Goal: Information Seeking & Learning: Learn about a topic

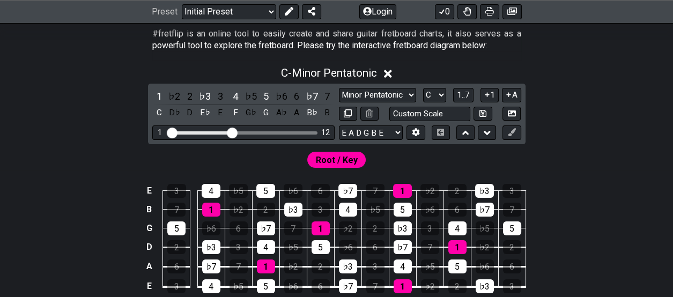
scroll to position [268, 0]
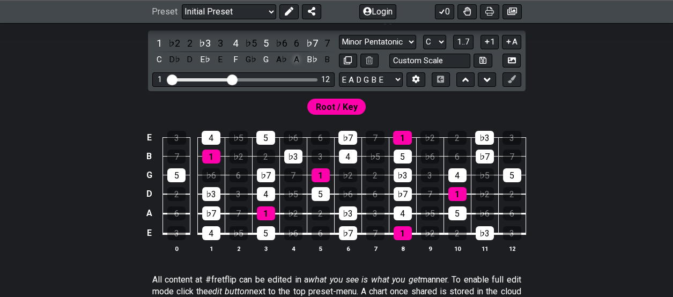
click at [297, 60] on div "A" at bounding box center [297, 60] width 14 height 14
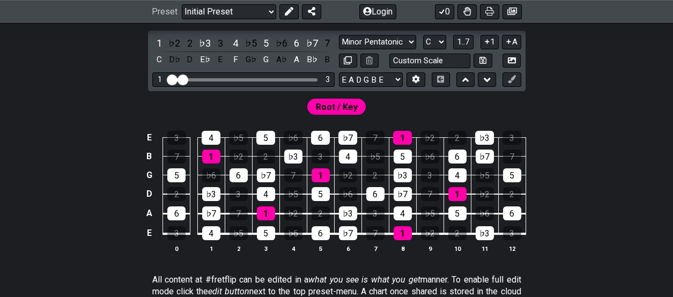
drag, startPoint x: 229, startPoint y: 75, endPoint x: 182, endPoint y: 78, distance: 47.3
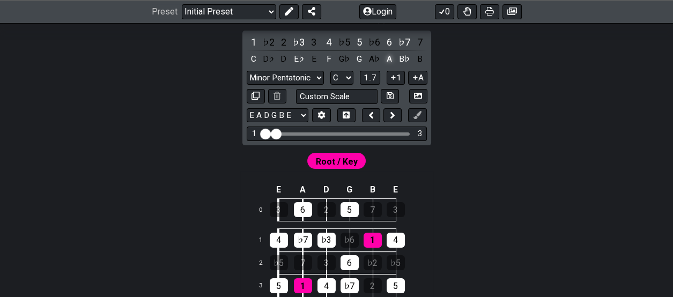
click at [388, 56] on div "A" at bounding box center [389, 59] width 14 height 14
click at [348, 77] on select "A♭ A A♯ B♭ B C C♯ D♭ D D♯ E♭ E F F♯ G♭ G G♯" at bounding box center [341, 78] width 23 height 14
select select "A"
click at [330, 71] on select "A♭ A A♯ B♭ B C C♯ D♭ D D♯ E♭ E F F♯ G♭ G G♯" at bounding box center [341, 78] width 23 height 14
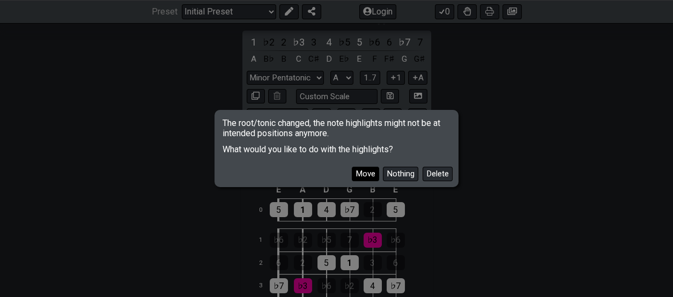
click at [369, 174] on button "Move" at bounding box center [365, 174] width 27 height 14
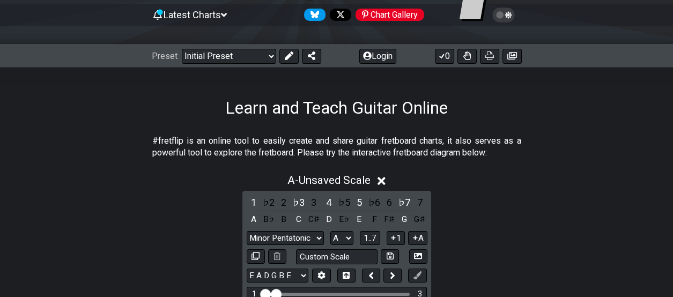
scroll to position [215, 0]
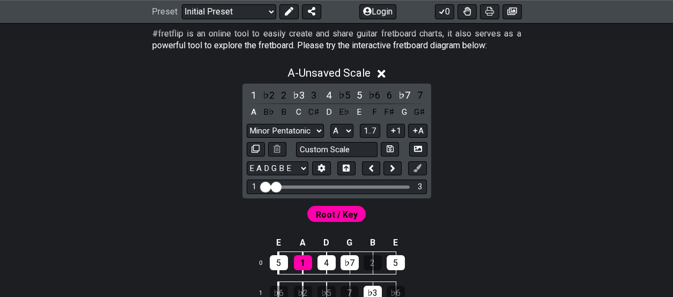
click at [384, 74] on icon at bounding box center [382, 74] width 8 height 8
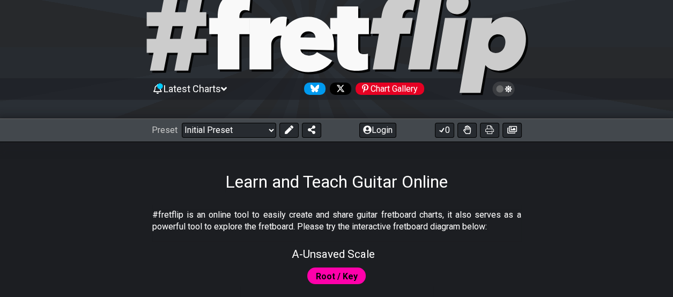
scroll to position [0, 0]
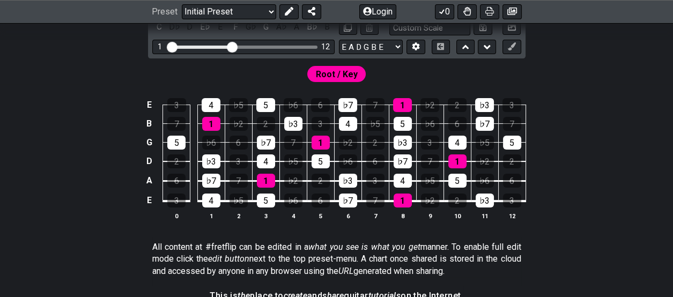
scroll to position [268, 0]
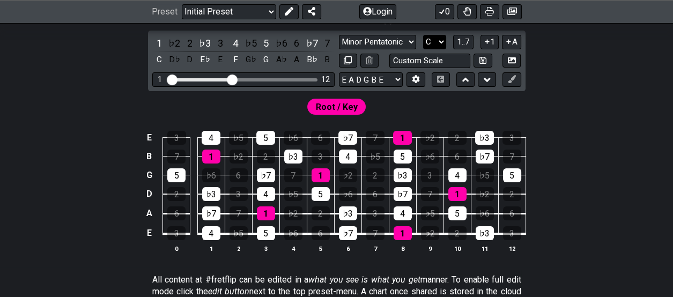
click at [441, 40] on select "A♭ A A♯ B♭ B C C♯ D♭ D D♯ E♭ E F F♯ G♭ G G♯" at bounding box center [434, 42] width 23 height 14
select select "A"
click at [423, 35] on select "A♭ A A♯ B♭ B C C♯ D♭ D D♯ E♭ E F F♯ G♭ G G♯" at bounding box center [434, 42] width 23 height 14
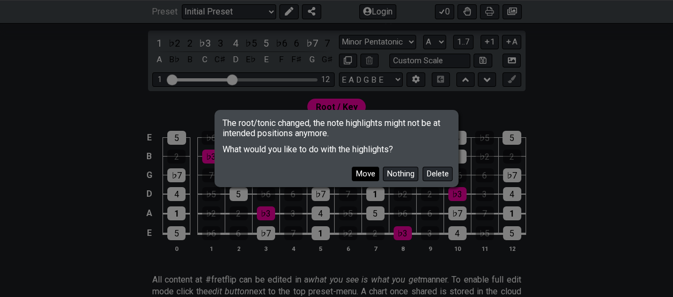
click at [368, 172] on button "Move" at bounding box center [365, 174] width 27 height 14
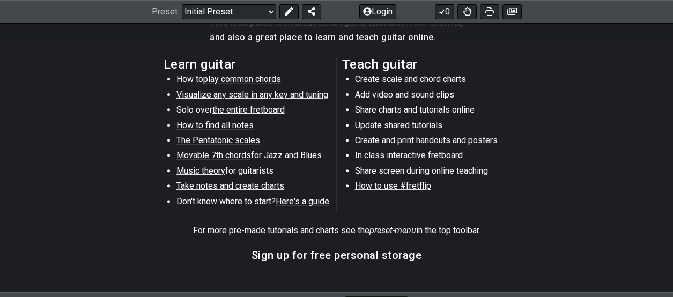
scroll to position [644, 0]
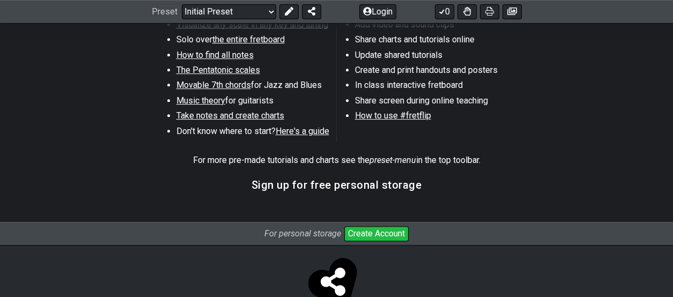
click at [303, 130] on span "Here's a guide" at bounding box center [303, 131] width 54 height 10
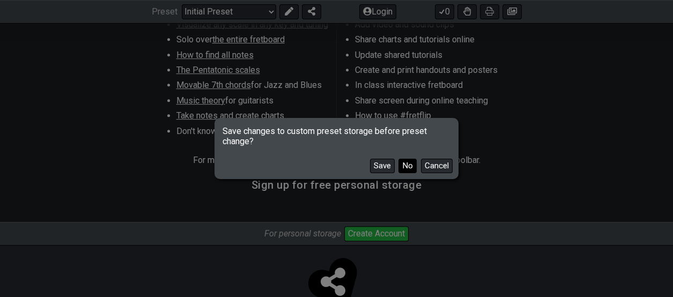
click at [402, 168] on button "No" at bounding box center [407, 166] width 18 height 14
select select "/beginner-guitar"
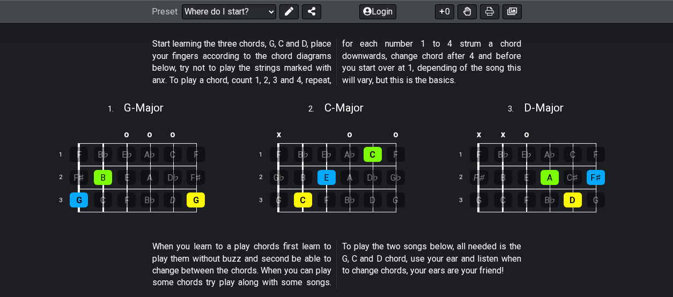
scroll to position [375, 0]
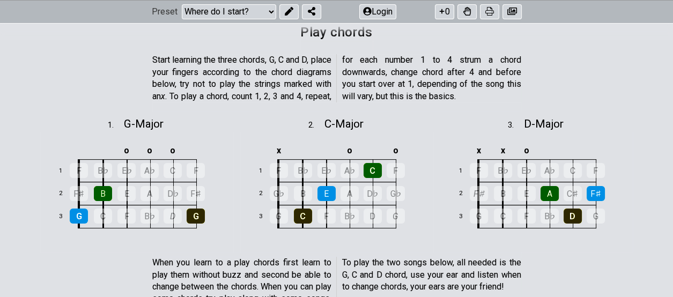
click at [607, 90] on section "Start learning the three chords, G, C and D, place your fingers according to th…" at bounding box center [336, 80] width 673 height 61
click at [466, 14] on icon at bounding box center [467, 12] width 8 height 9
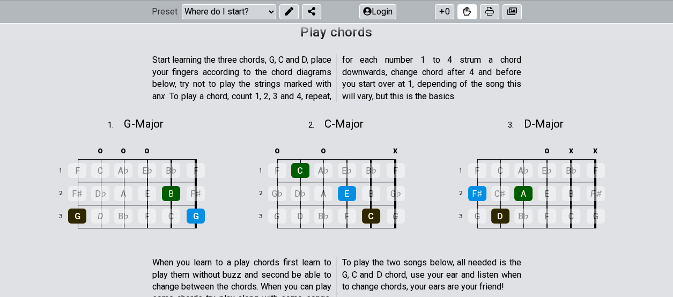
click at [466, 14] on icon at bounding box center [467, 12] width 8 height 9
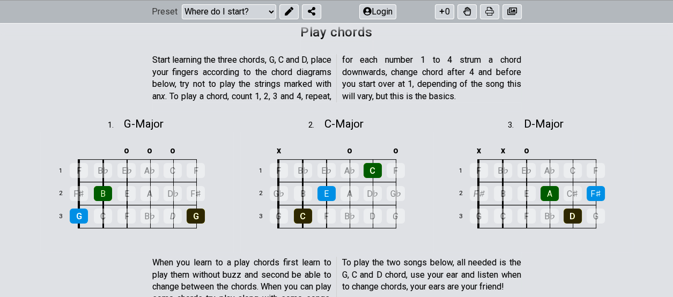
drag, startPoint x: 489, startPoint y: 14, endPoint x: 579, endPoint y: 255, distance: 257.3
click at [489, 14] on icon at bounding box center [489, 12] width 9 height 9
click at [269, 12] on select "Welcome to #fretflip! Initial Preset Custom Preset Minor Pentatonic Major Penta…" at bounding box center [229, 11] width 94 height 15
click at [27, 85] on section "Start learning the three chords, G, C and D, place your fingers according to th…" at bounding box center [336, 80] width 673 height 61
click at [444, 17] on button "0" at bounding box center [444, 11] width 19 height 15
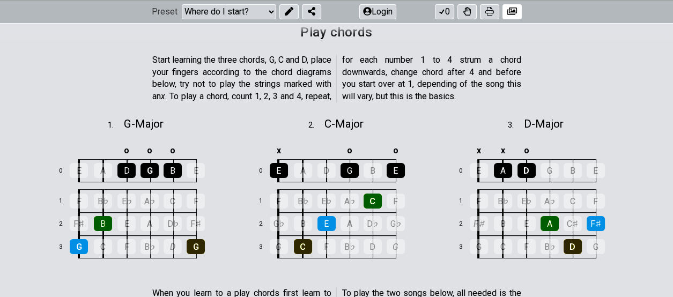
click at [505, 13] on button at bounding box center [512, 11] width 19 height 15
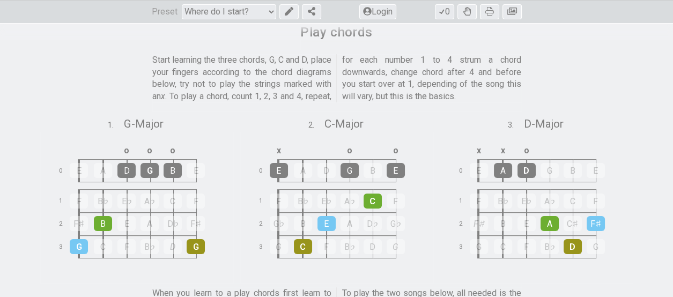
drag, startPoint x: 87, startPoint y: 120, endPoint x: 219, endPoint y: 147, distance: 135.3
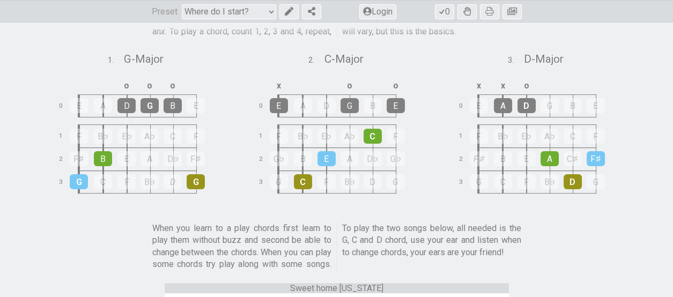
scroll to position [429, 0]
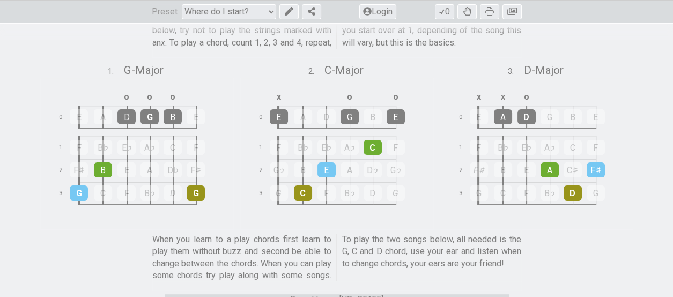
drag, startPoint x: 510, startPoint y: 11, endPoint x: 181, endPoint y: 84, distance: 337.2
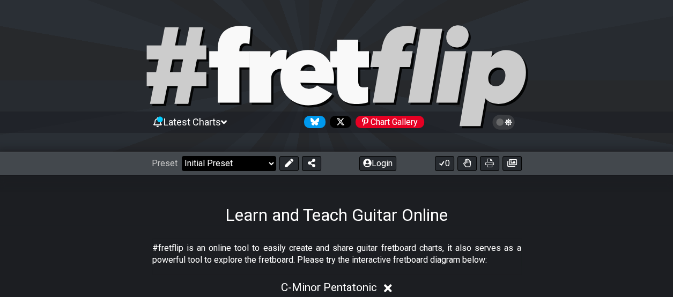
click at [269, 162] on select "Welcome to #fretflip! Initial Preset Custom Preset Minor Pentatonic Major Penta…" at bounding box center [229, 163] width 94 height 15
click at [182, 156] on select "Welcome to #fretflip! Initial Preset Custom Preset Minor Pentatonic Major Penta…" at bounding box center [229, 163] width 94 height 15
select select "/guitar-scales-generator"
select select "A"
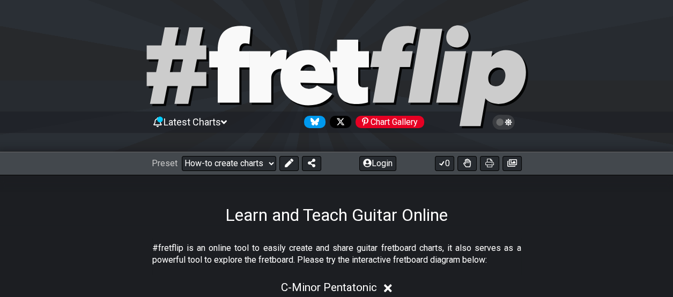
select select "A"
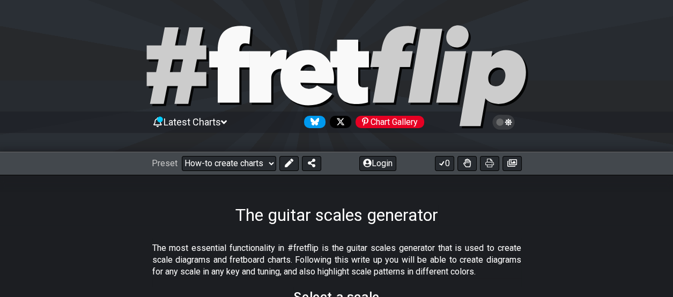
click at [247, 68] on icon at bounding box center [337, 77] width 386 height 107
select select "/welcome"
select select "C"
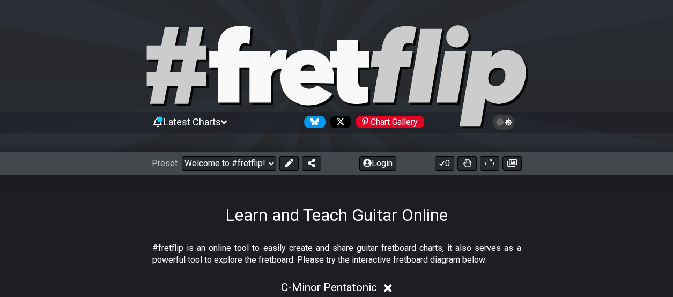
scroll to position [53, 0]
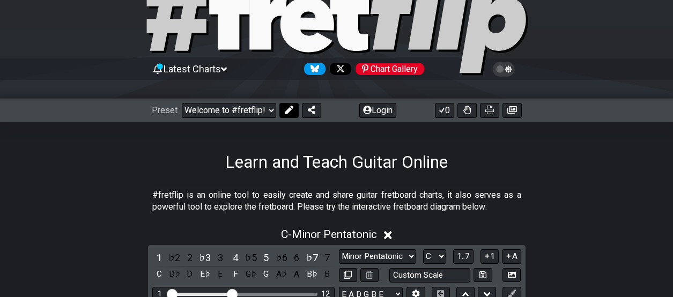
click at [289, 109] on icon at bounding box center [288, 110] width 9 height 9
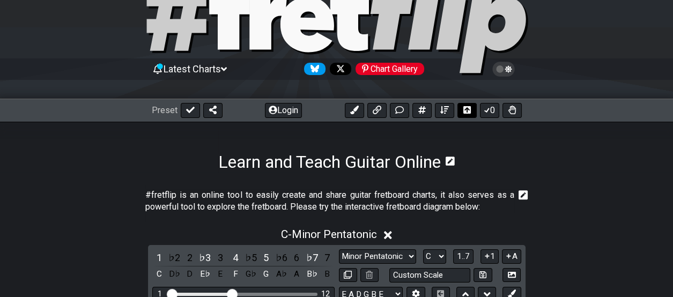
click at [466, 109] on icon at bounding box center [467, 110] width 8 height 8
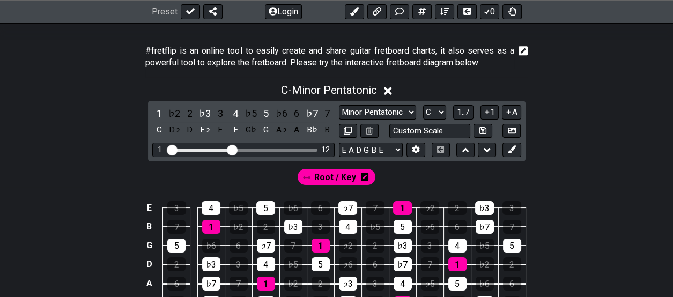
scroll to position [215, 0]
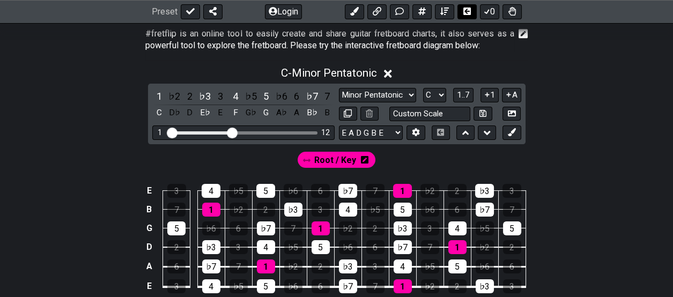
click at [468, 14] on icon at bounding box center [467, 12] width 8 height 8
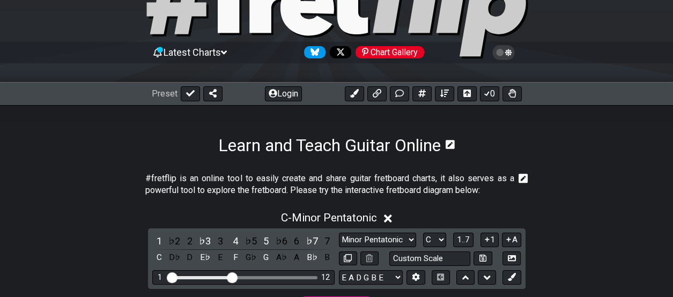
scroll to position [0, 0]
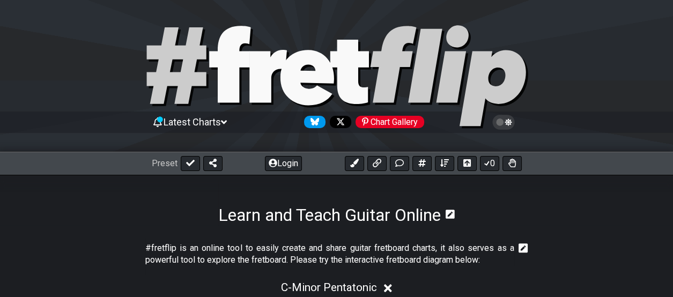
click at [503, 121] on icon at bounding box center [504, 122] width 10 height 10
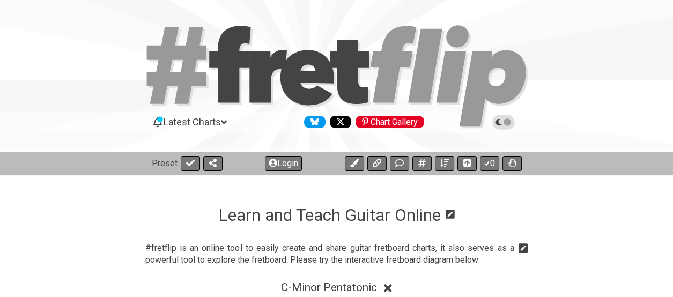
click at [227, 118] on icon at bounding box center [224, 122] width 6 height 10
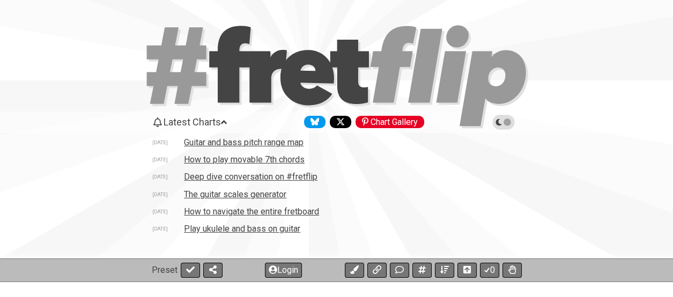
click at [226, 229] on td "Play ukulele and bass on guitar" at bounding box center [241, 228] width 117 height 11
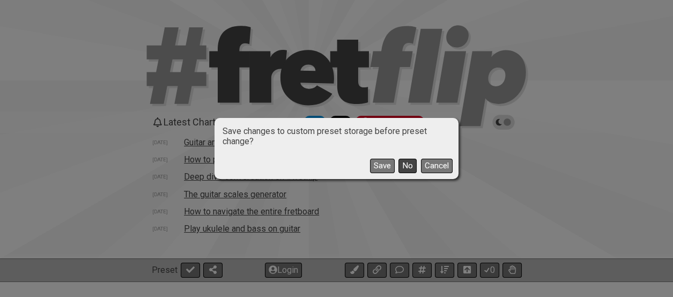
click at [406, 164] on button "No" at bounding box center [407, 166] width 18 height 14
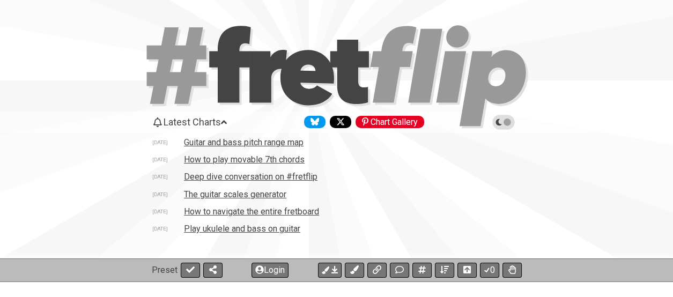
click at [229, 86] on icon at bounding box center [229, 64] width 41 height 77
select select "C"
click at [173, 68] on icon at bounding box center [337, 77] width 386 height 107
click at [221, 124] on span "Latest Charts" at bounding box center [192, 121] width 57 height 11
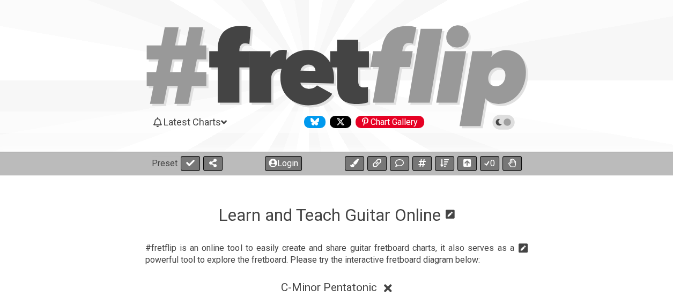
click at [221, 124] on span "Latest Charts" at bounding box center [192, 121] width 57 height 11
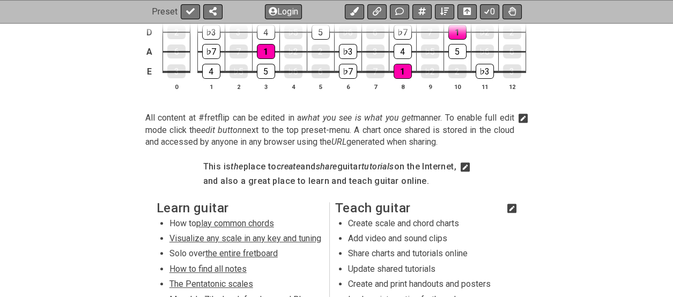
scroll to position [644, 0]
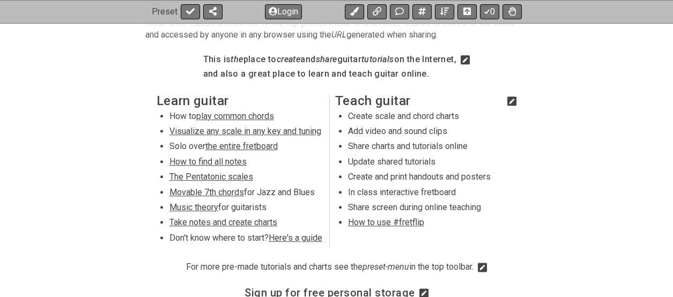
click at [296, 238] on span "Here's a guide" at bounding box center [296, 238] width 54 height 10
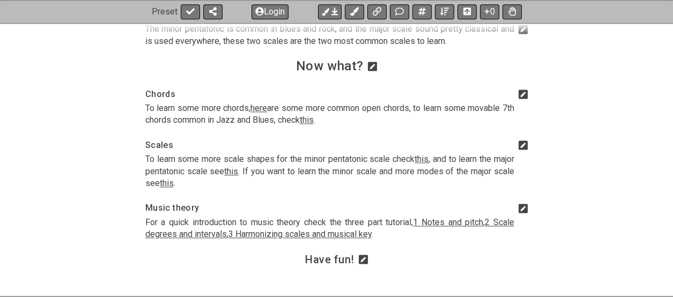
scroll to position [1663, 0]
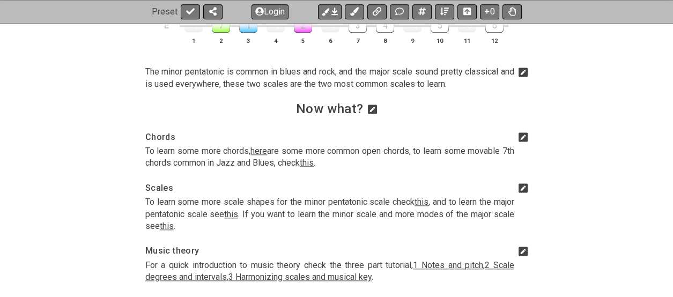
click at [314, 168] on span "this" at bounding box center [307, 163] width 14 height 10
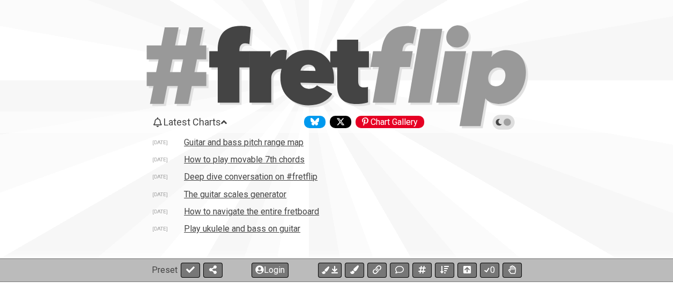
click at [203, 101] on icon at bounding box center [337, 77] width 386 height 107
select select "C"
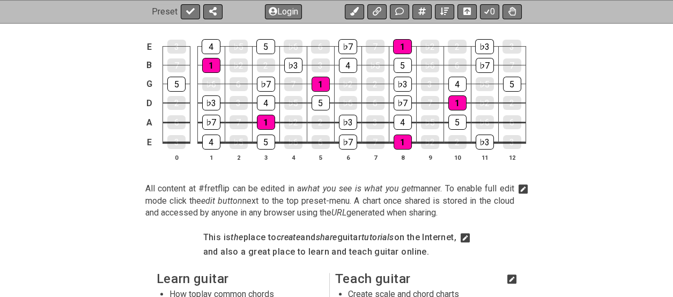
scroll to position [644, 0]
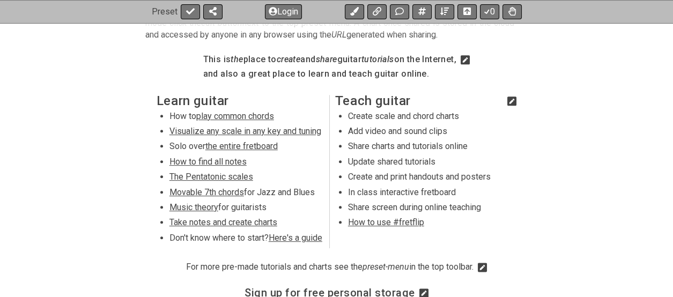
click at [285, 235] on span "Here's a guide" at bounding box center [296, 238] width 54 height 10
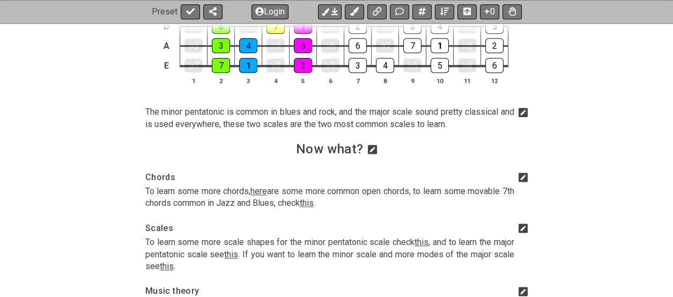
scroll to position [1650, 0]
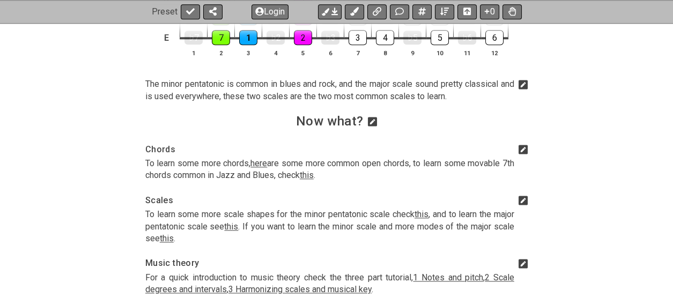
click at [259, 168] on span "here" at bounding box center [258, 163] width 17 height 10
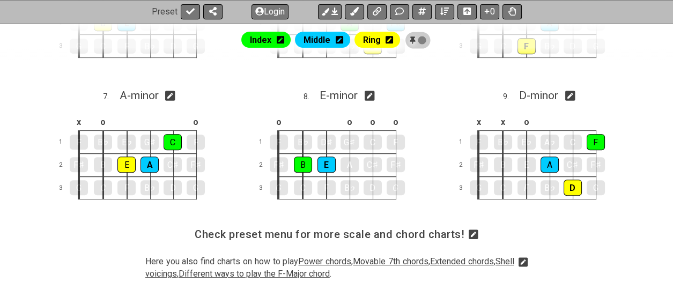
scroll to position [644, 0]
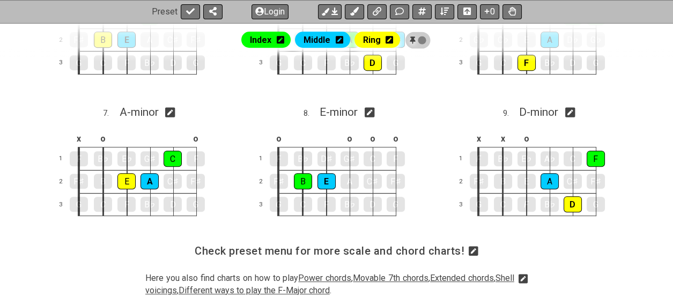
click at [470, 248] on icon at bounding box center [474, 251] width 10 height 11
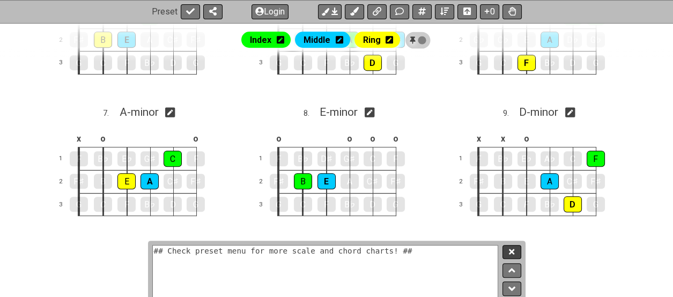
click at [504, 248] on button at bounding box center [512, 252] width 18 height 14
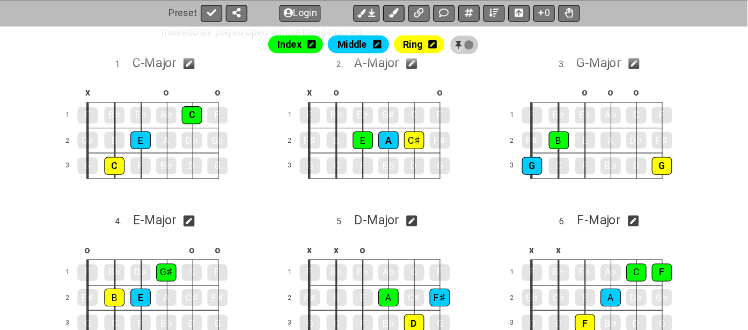
scroll to position [416, 0]
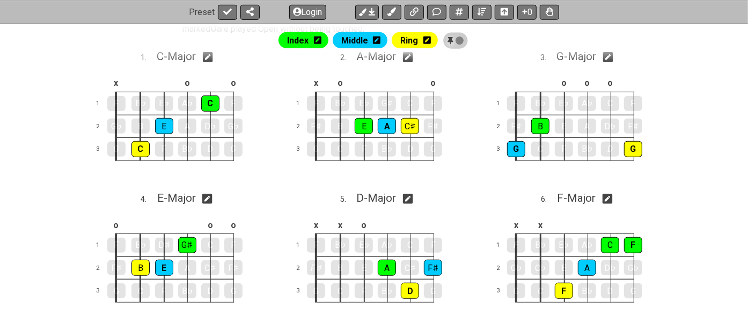
drag, startPoint x: 667, startPoint y: 0, endPoint x: 91, endPoint y: 119, distance: 588.1
click at [91, 119] on td "2" at bounding box center [103, 126] width 26 height 23
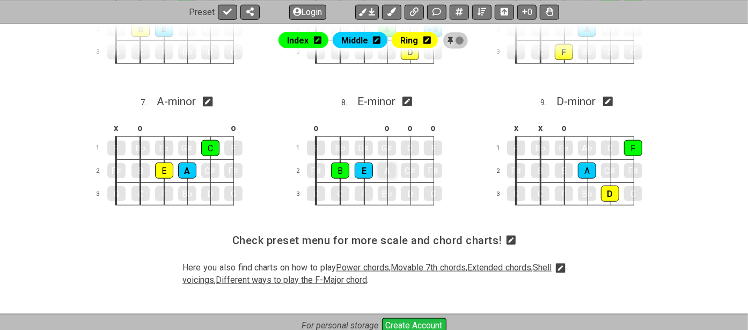
scroll to position [673, 0]
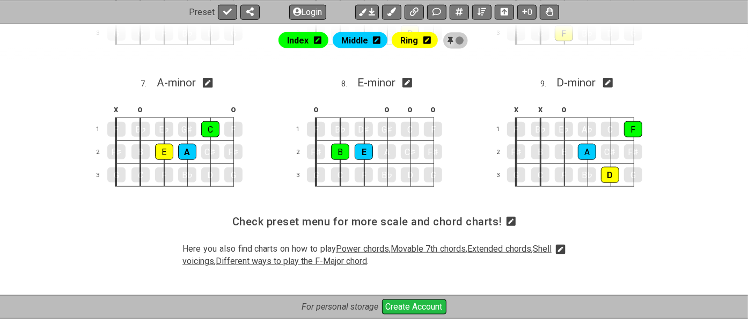
click at [521, 243] on span "Extended chords" at bounding box center [499, 248] width 64 height 10
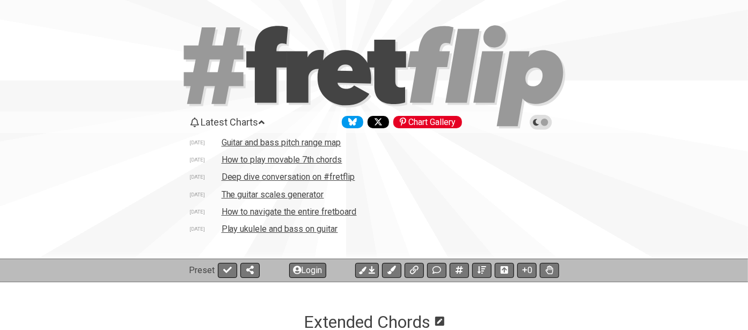
click at [275, 194] on td "The guitar scales generator" at bounding box center [273, 194] width 104 height 11
select select "A"
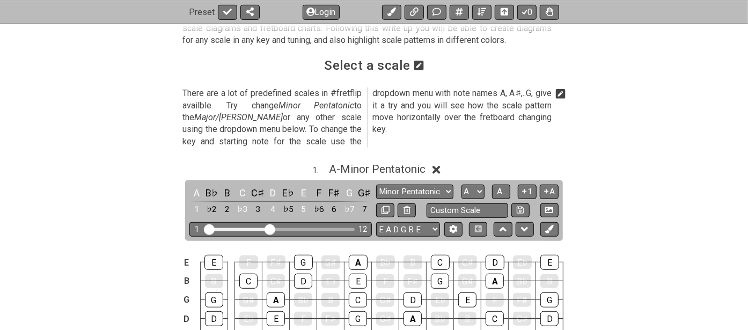
scroll to position [358, 0]
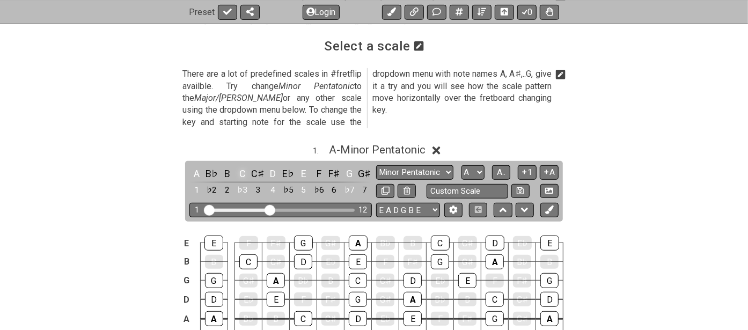
click at [243, 166] on div "C" at bounding box center [242, 173] width 14 height 14
click at [449, 165] on select "Minor Pentatonic New Scale Minor Pentatonic Major Pentatonic Minor Blues Major …" at bounding box center [414, 172] width 77 height 14
select select "Major Pentatonic"
click at [376, 165] on select "Minor Pentatonic New Scale Minor Pentatonic Major Pentatonic Minor Blues Major …" at bounding box center [414, 172] width 77 height 14
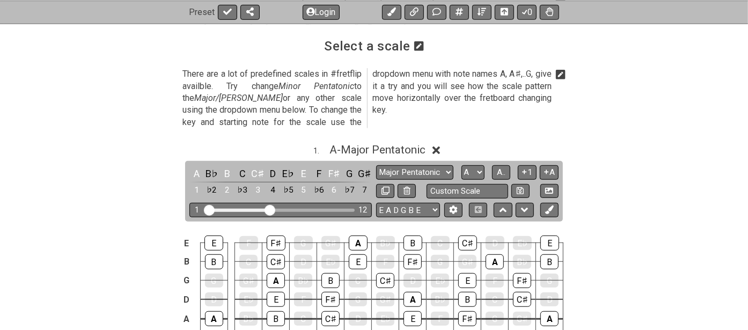
scroll to position [417, 0]
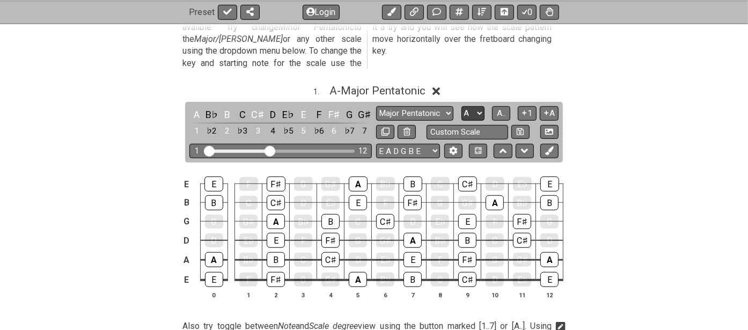
click at [477, 106] on select "A♭ A A♯ B♭ B C C♯ D♭ D D♯ E♭ E F F♯ G♭ G G♯" at bounding box center [472, 113] width 23 height 14
click at [461, 106] on select "A♭ A A♯ B♭ B C C♯ D♭ D D♯ E♭ E F F♯ G♭ G G♯" at bounding box center [472, 113] width 23 height 14
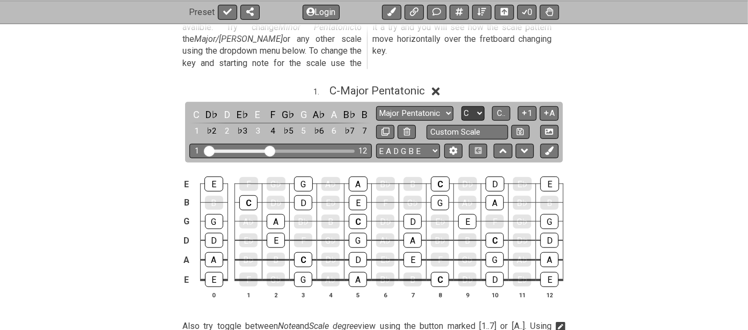
click at [482, 106] on select "A♭ A A♯ B♭ B C C♯ D♭ D D♯ E♭ E F F♯ G♭ G G♯" at bounding box center [472, 113] width 23 height 14
click at [461, 106] on select "A♭ A A♯ B♭ B C C♯ D♭ D D♯ E♭ E F F♯ G♭ G G♯" at bounding box center [472, 113] width 23 height 14
click at [479, 106] on select "A♭ A A♯ B♭ B C C♯ D♭ D D♯ E♭ E F F♯ G♭ G G♯" at bounding box center [472, 113] width 23 height 14
select select "C"
click at [461, 106] on select "A♭ A A♯ B♭ B C C♯ D♭ D D♯ E♭ E F F♯ G♭ G G♯" at bounding box center [472, 113] width 23 height 14
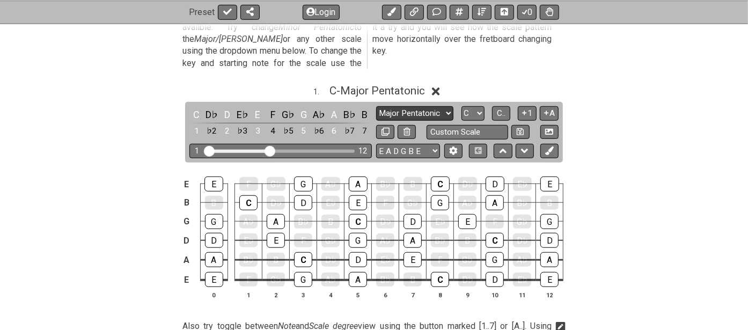
click at [446, 106] on select "Minor Pentatonic New Scale Minor Pentatonic Major Pentatonic Minor Blues Major …" at bounding box center [414, 113] width 77 height 14
select select "Major Blues"
click at [376, 106] on select "Minor Pentatonic New Scale Minor Pentatonic Major Pentatonic Minor Blues Major …" at bounding box center [414, 113] width 77 height 14
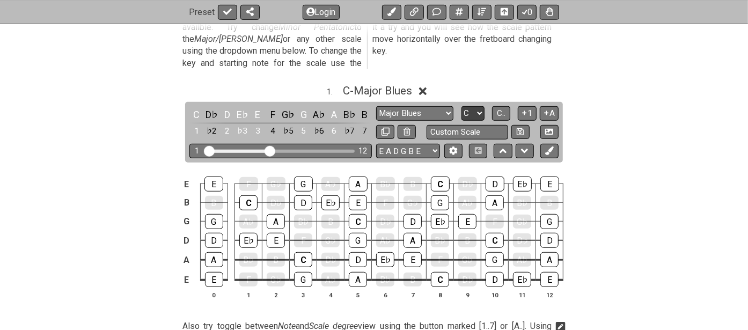
click at [478, 106] on select "A♭ A A♯ B♭ B C C♯ D♭ D D♯ E♭ E F F♯ G♭ G G♯" at bounding box center [472, 113] width 23 height 14
select select "G"
click at [461, 106] on select "A♭ A A♯ B♭ B C C♯ D♭ D D♯ E♭ E F F♯ G♭ G G♯" at bounding box center [472, 113] width 23 height 14
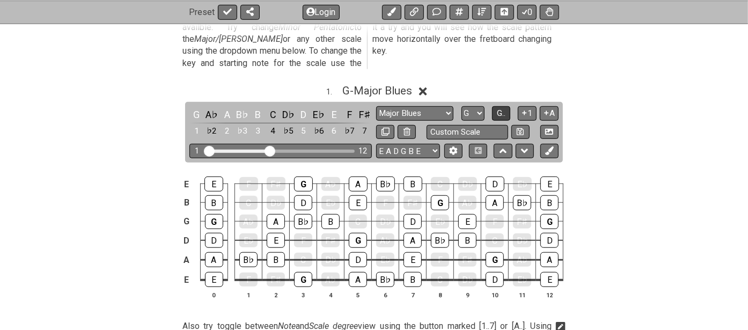
click at [506, 106] on button "G.." at bounding box center [501, 113] width 18 height 14
click at [505, 108] on span "1..7" at bounding box center [500, 113] width 13 height 10
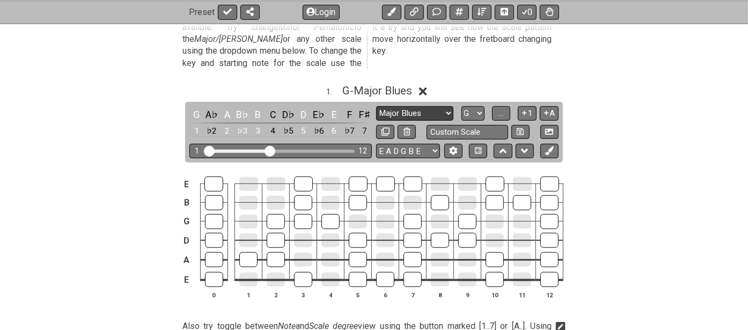
click at [449, 106] on select "Minor Pentatonic New Scale Minor Pentatonic Major Pentatonic Minor Blues Major …" at bounding box center [414, 113] width 77 height 14
select select "Whole-Tone"
click at [376, 106] on select "Minor Pentatonic New Scale Minor Pentatonic Major Pentatonic Minor Blues Major …" at bounding box center [414, 113] width 77 height 14
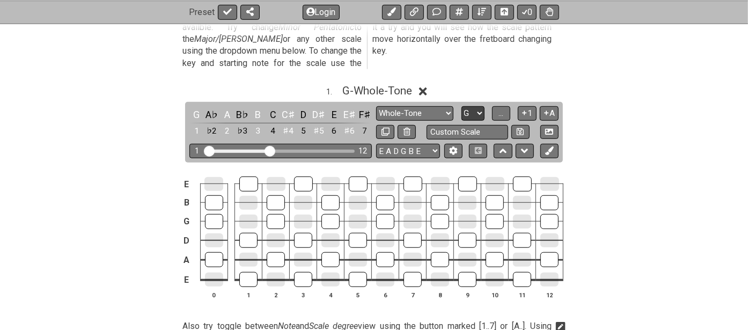
click at [479, 106] on select "A♭ A A♯ B♭ B C C♯ D♭ D D♯ E♭ E F F♯ G♭ G G♯" at bounding box center [472, 113] width 23 height 14
select select "C"
click at [461, 106] on select "A♭ A A♯ B♭ B C C♯ D♭ D D♯ E♭ E F F♯ G♭ G G♯" at bounding box center [472, 113] width 23 height 14
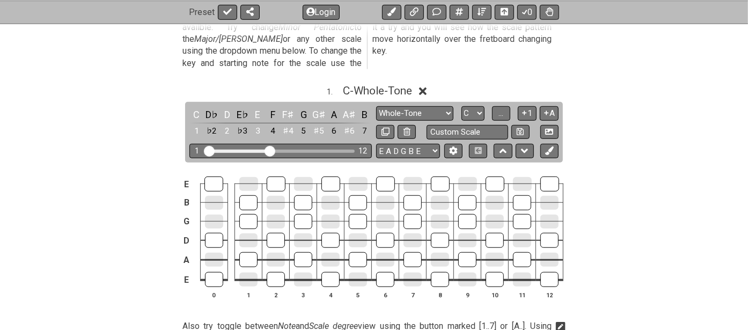
click at [425, 87] on icon at bounding box center [423, 91] width 8 height 8
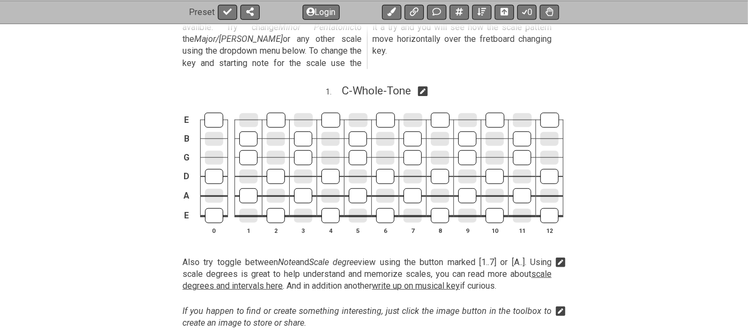
click at [427, 86] on icon at bounding box center [423, 91] width 10 height 10
select select "Whole-Tone"
select select "C"
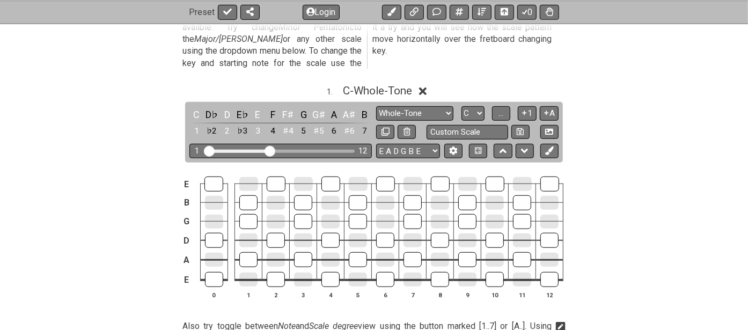
click at [427, 87] on icon at bounding box center [423, 91] width 8 height 8
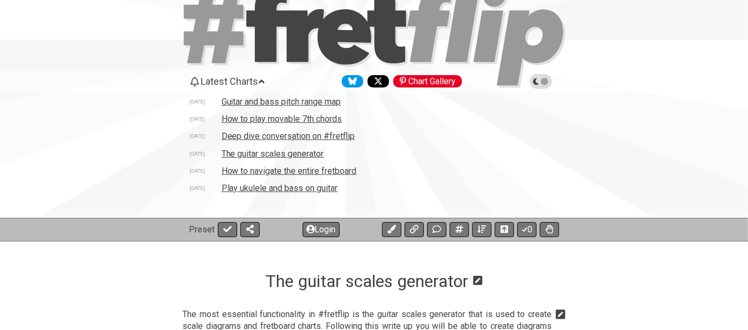
scroll to position [59, 0]
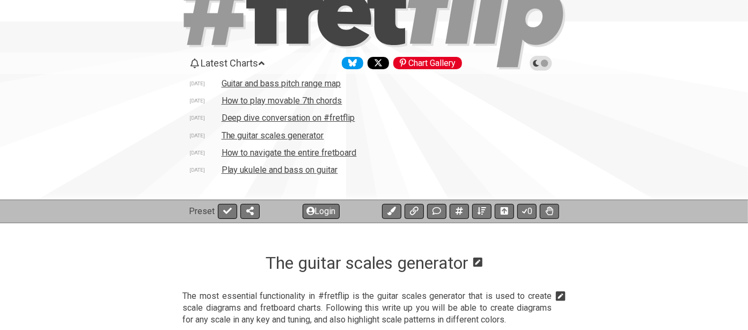
click at [280, 99] on td "How to play movable 7th chords" at bounding box center [282, 100] width 122 height 11
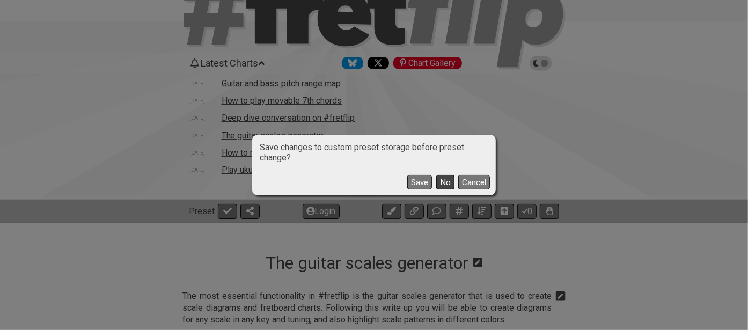
click at [445, 185] on button "No" at bounding box center [445, 182] width 18 height 14
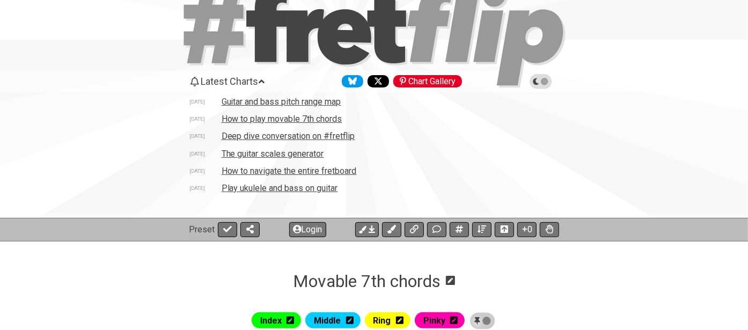
scroll to position [59, 0]
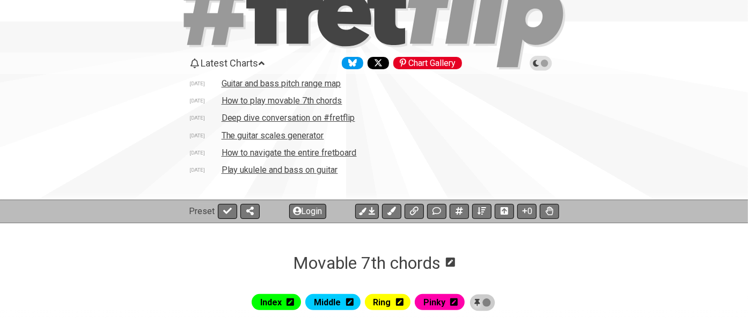
click at [292, 154] on td "How to navigate the entire fretboard" at bounding box center [289, 152] width 136 height 11
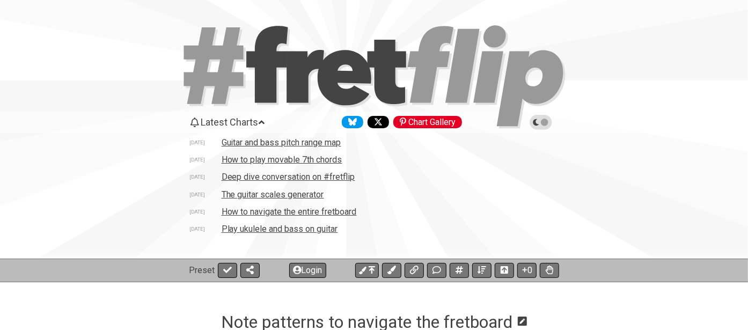
click at [292, 55] on icon at bounding box center [305, 76] width 38 height 53
select select "C"
